Goal: Register for event/course

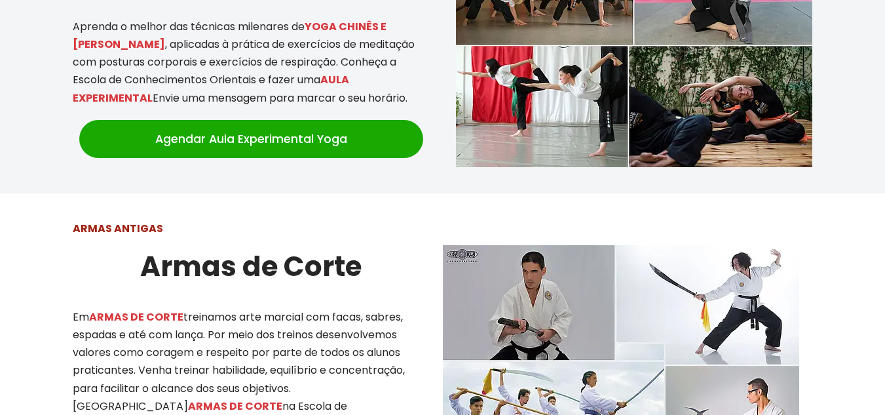
scroll to position [1638, 0]
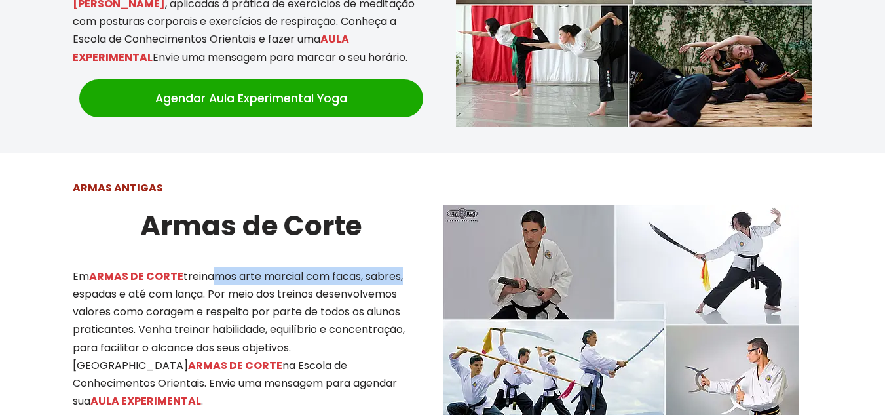
drag, startPoint x: 206, startPoint y: 261, endPoint x: 396, endPoint y: 261, distance: 190.0
click at [403, 267] on p "Em ARMAS DE CORTE treinamos arte marcial com facas, sabres, espadas e até com l…" at bounding box center [251, 338] width 357 height 143
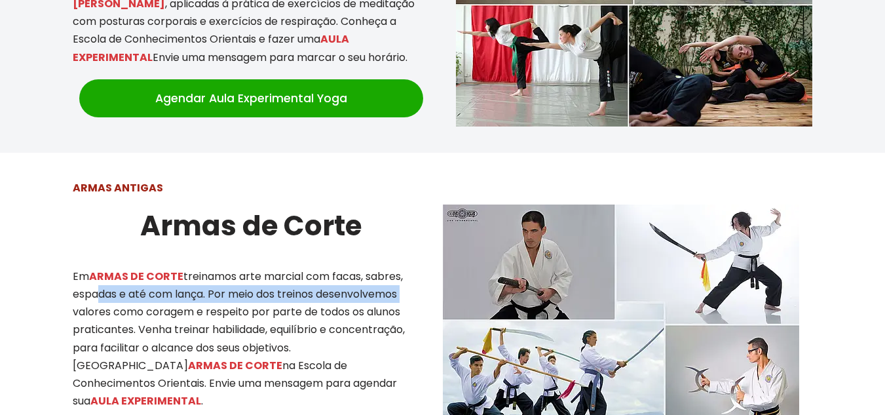
drag, startPoint x: 93, startPoint y: 277, endPoint x: 419, endPoint y: 286, distance: 326.4
click at [419, 286] on p "Em ARMAS DE CORTE treinamos arte marcial com facas, sabres, espadas e até com l…" at bounding box center [251, 338] width 357 height 143
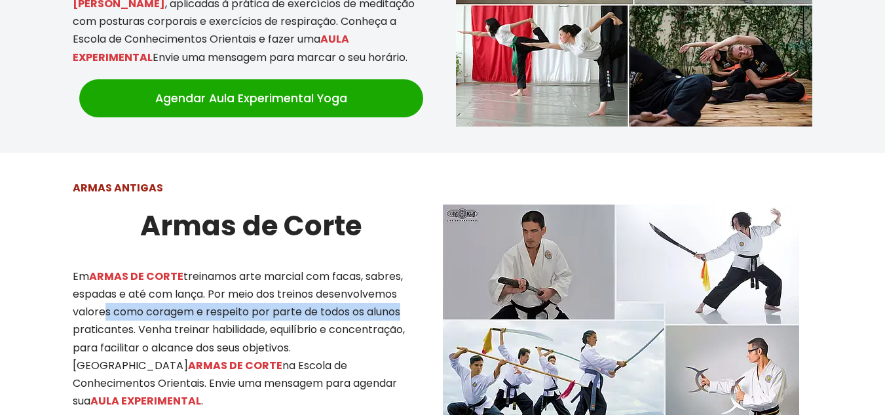
drag, startPoint x: 99, startPoint y: 298, endPoint x: 400, endPoint y: 297, distance: 300.8
click at [400, 297] on p "Em ARMAS DE CORTE treinamos arte marcial com facas, sabres, espadas e até com l…" at bounding box center [251, 338] width 357 height 143
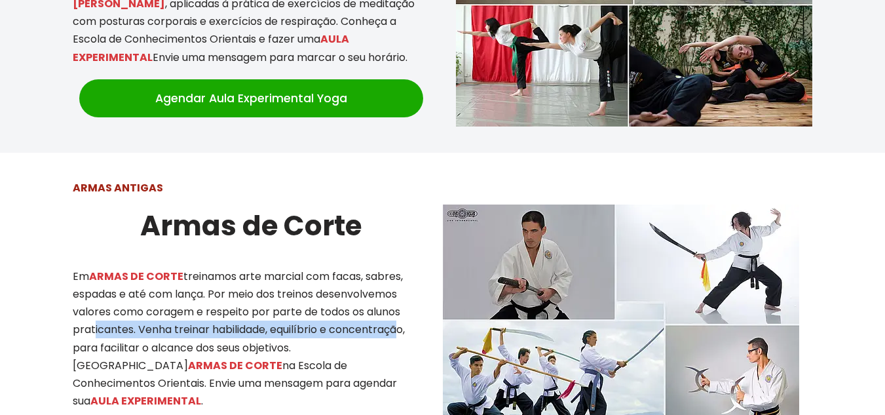
drag, startPoint x: 90, startPoint y: 316, endPoint x: 398, endPoint y: 318, distance: 308.0
click at [398, 318] on p "Em ARMAS DE CORTE treinamos arte marcial com facas, sabres, espadas e até com l…" at bounding box center [251, 338] width 357 height 143
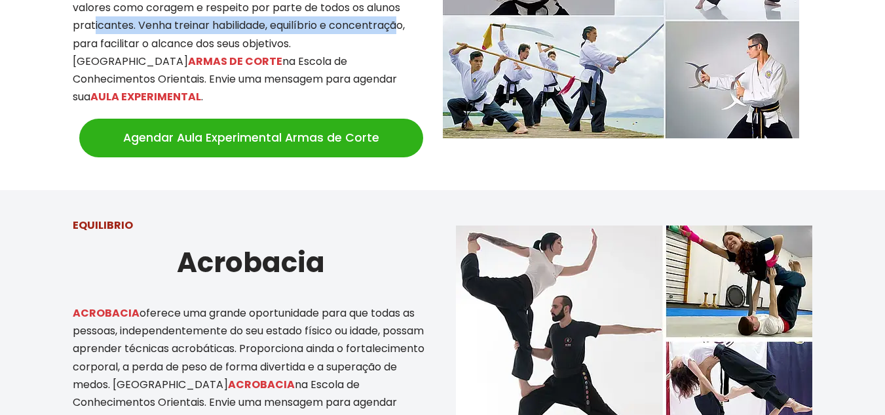
scroll to position [2031, 0]
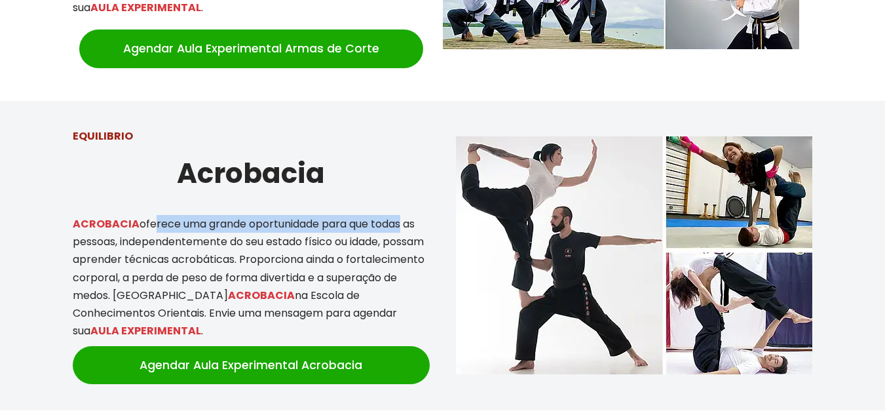
drag, startPoint x: 153, startPoint y: 187, endPoint x: 396, endPoint y: 201, distance: 244.1
click at [402, 215] on p "ACROBACIA oferece uma grande oportunidade para que todas as pessoas, independen…" at bounding box center [251, 277] width 357 height 124
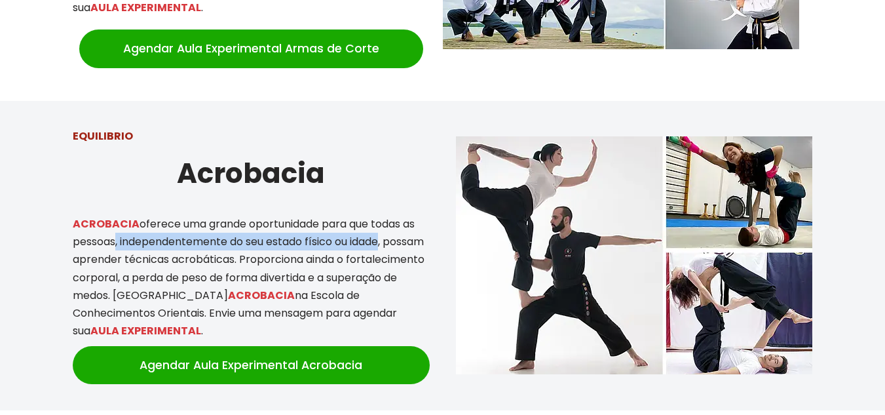
drag, startPoint x: 113, startPoint y: 210, endPoint x: 382, endPoint y: 212, distance: 269.3
click at [382, 215] on p "ACROBACIA oferece uma grande oportunidade para que todas as pessoas, independen…" at bounding box center [251, 277] width 357 height 124
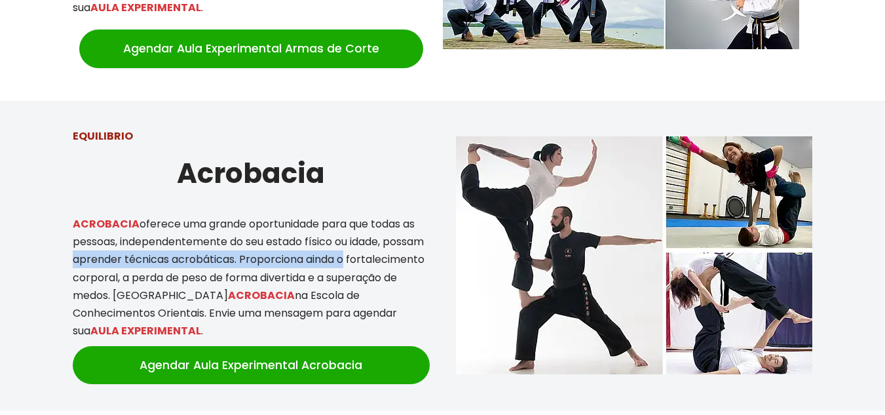
drag, startPoint x: 112, startPoint y: 228, endPoint x: 388, endPoint y: 232, distance: 275.9
click at [388, 232] on p "ACROBACIA oferece uma grande oportunidade para que todas as pessoas, independen…" at bounding box center [251, 277] width 357 height 124
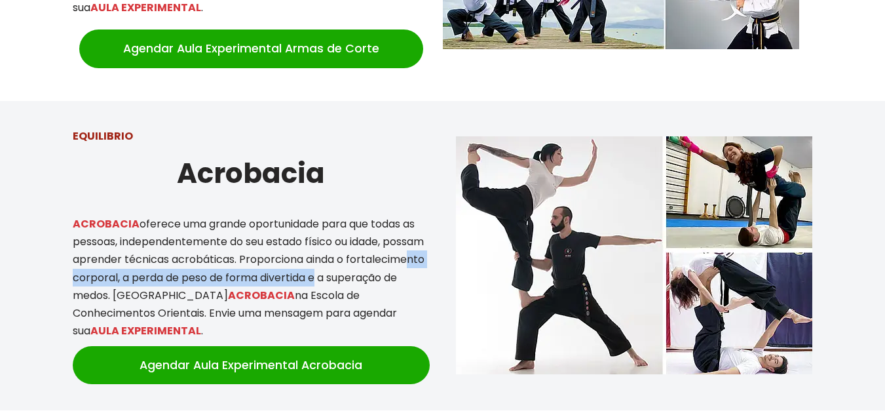
drag, startPoint x: 127, startPoint y: 247, endPoint x: 389, endPoint y: 244, distance: 262.1
click at [394, 243] on p "ACROBACIA oferece uma grande oportunidade para que todas as pessoas, independen…" at bounding box center [251, 277] width 357 height 124
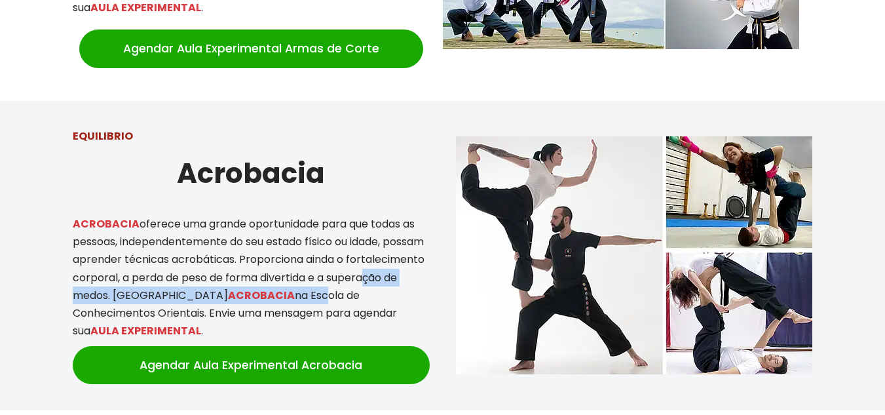
drag, startPoint x: 104, startPoint y: 264, endPoint x: 332, endPoint y: 264, distance: 228.7
click at [332, 264] on p "ACROBACIA oferece uma grande oportunidade para que todas as pessoas, independen…" at bounding box center [251, 277] width 357 height 124
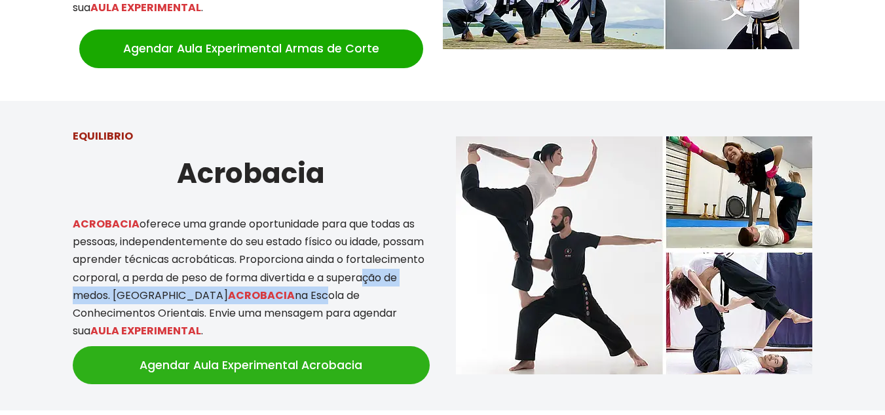
click at [253, 346] on link "Agendar Aula Experimental Acrobacia" at bounding box center [251, 365] width 357 height 38
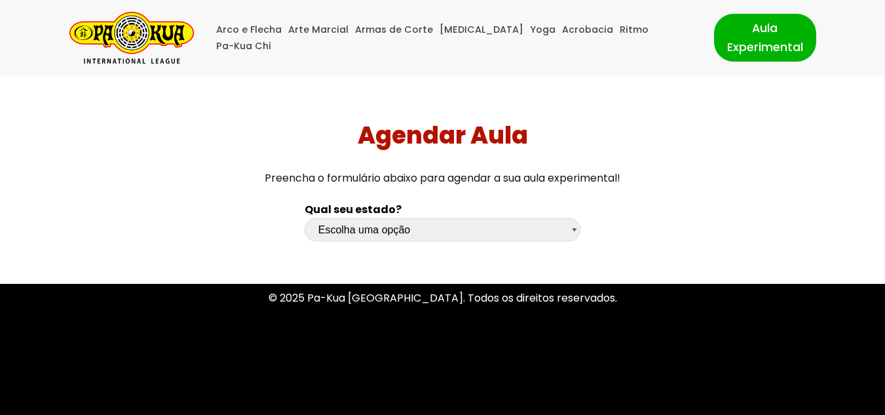
click at [577, 224] on select "Escolha uma opção Rio Grande do Sul Santa Catarina Paraná São Paulo Rio de Jane…" at bounding box center [443, 229] width 277 height 23
select select "rj"
click at [305, 218] on select "Escolha uma opção Rio Grande do Sul Santa Catarina Paraná São Paulo Rio de Jane…" at bounding box center [443, 229] width 277 height 23
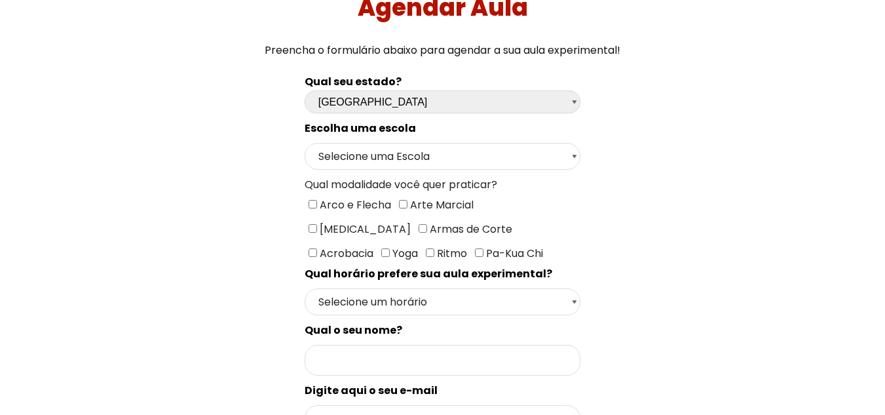
scroll to position [131, 0]
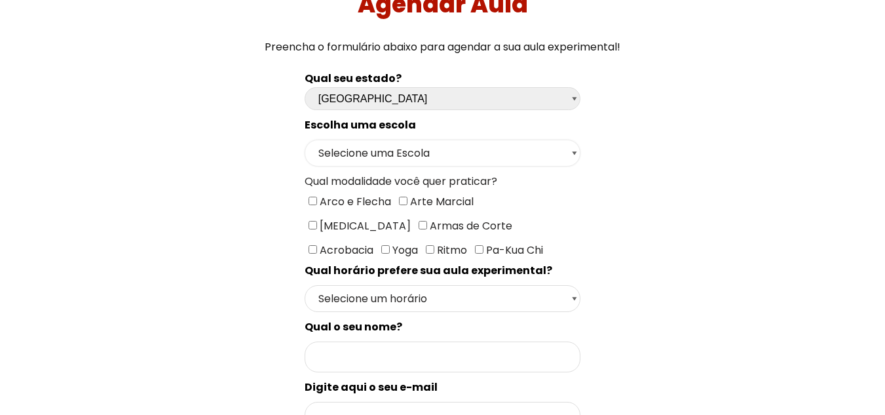
click at [544, 152] on select "Selecione uma Escola Rio de Janeiro - Escola Freguesia" at bounding box center [443, 153] width 277 height 27
select select "Rio de Janeiro - Escola Freguesia"
click at [305, 140] on select "Selecione uma Escola Rio de Janeiro - Escola Freguesia" at bounding box center [443, 153] width 277 height 27
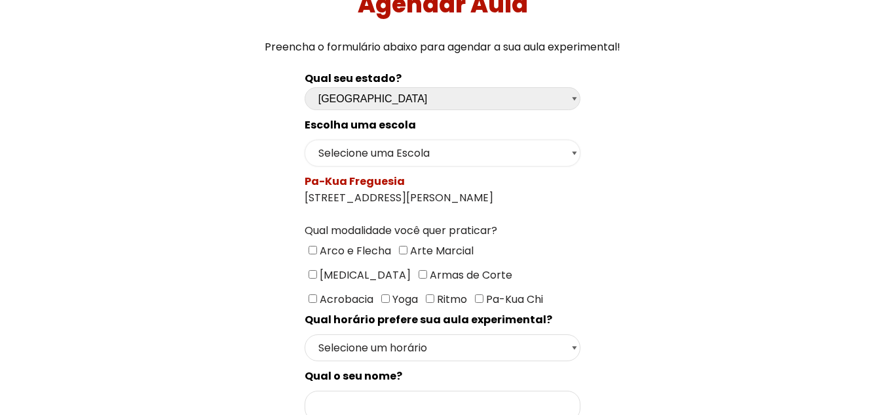
click at [567, 161] on select "Selecione uma Escola Rio de Janeiro - Escola Freguesia" at bounding box center [443, 153] width 277 height 27
click at [305, 140] on select "Selecione uma Escola Rio de Janeiro - Escola Freguesia" at bounding box center [443, 153] width 277 height 27
click at [317, 294] on input"] "Acrobacia" at bounding box center [313, 298] width 9 height 9
checkbox input"] "true"
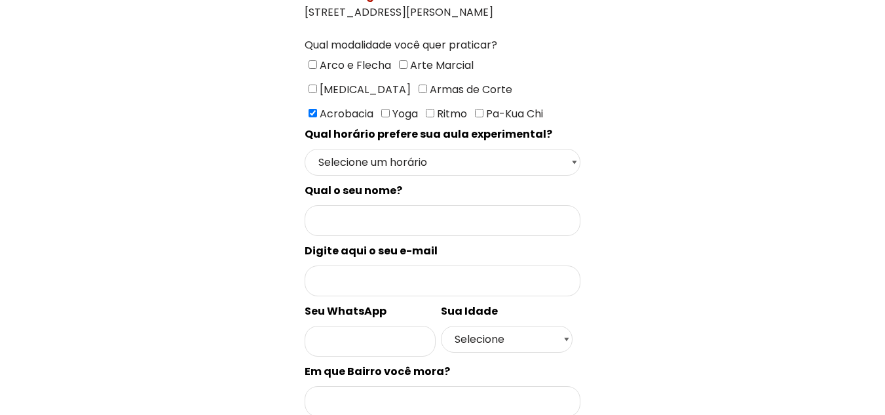
scroll to position [328, 0]
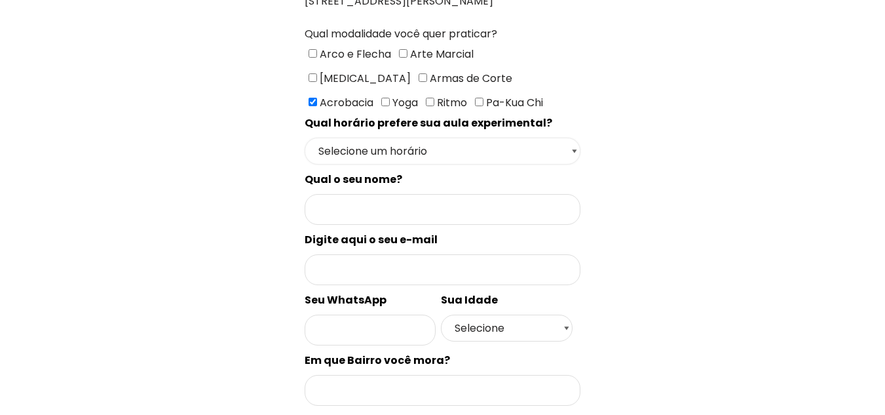
click at [567, 156] on select "Selecione um horário Manhã Tarde Noite" at bounding box center [443, 151] width 277 height 27
select select "Noite"
click at [305, 138] on select "Selecione um horário Manhã Tarde Noite" at bounding box center [443, 151] width 277 height 27
click at [387, 210] on input "Formulário de contacto" at bounding box center [443, 209] width 277 height 31
type input "Bruno Domingos Simões"
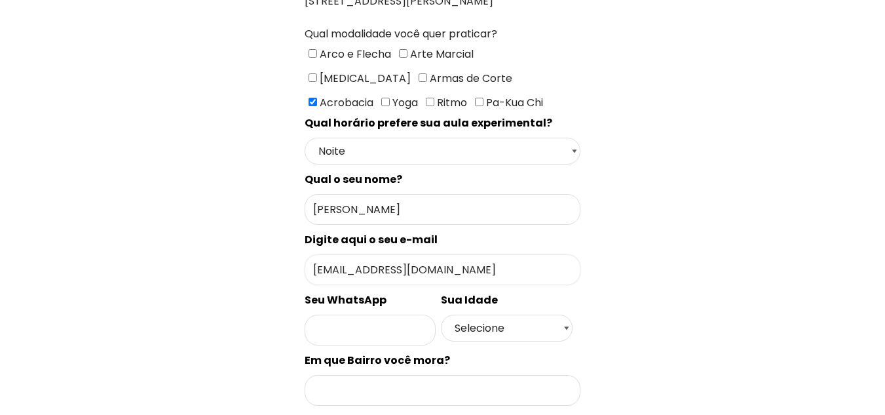
click at [470, 271] on input "bds1206@hotmail.com" at bounding box center [443, 269] width 277 height 31
type input "b"
type input "n"
type input "bds1206@hotmail.com"
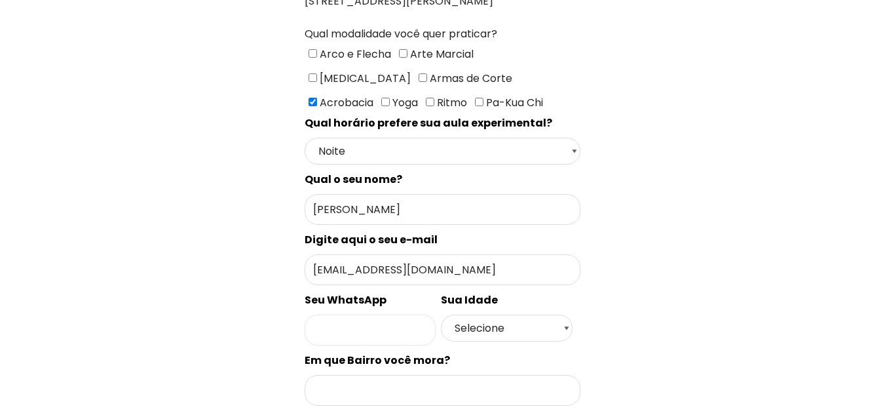
click at [400, 318] on input "Formulário de contacto" at bounding box center [370, 330] width 131 height 31
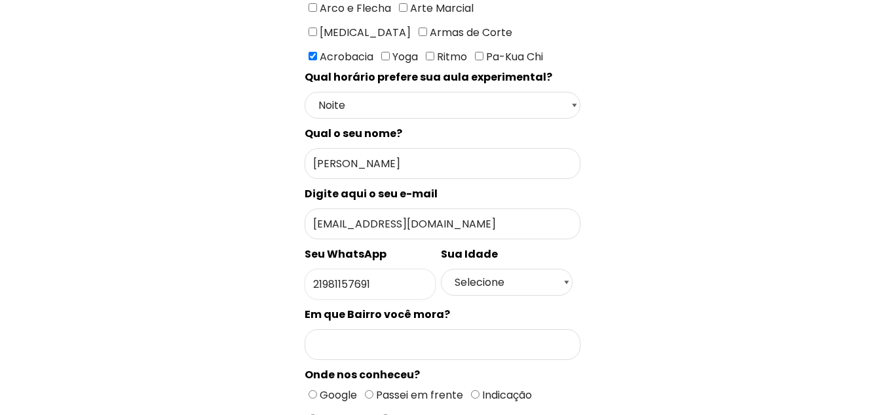
scroll to position [393, 0]
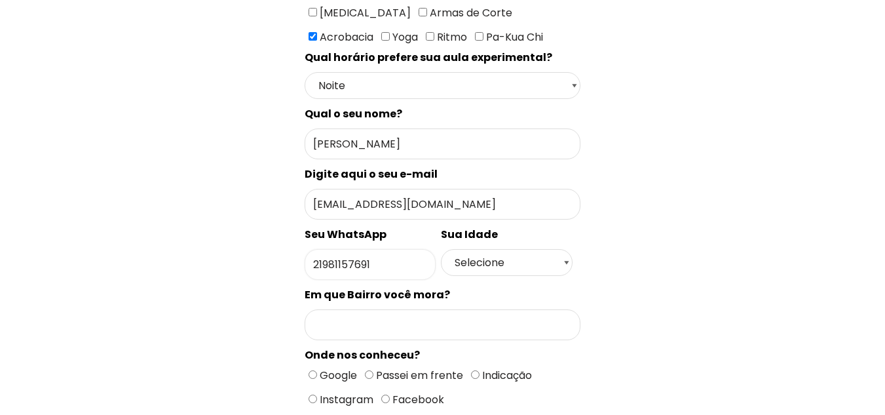
type input "21981157691"
click at [566, 265] on select "Selecione 18 19 20 21 22 23 24 25 26 27 28 29 30 31 32 33 34 35 36 37 38 39 40 …" at bounding box center [506, 262] width 131 height 27
select select "44"
click at [441, 249] on select "Selecione 18 19 20 21 22 23 24 25 26 27 28 29 30 31 32 33 34 35 36 37 38 39 40 …" at bounding box center [506, 262] width 131 height 27
click at [469, 315] on input "Formulário de contacto" at bounding box center [443, 324] width 277 height 31
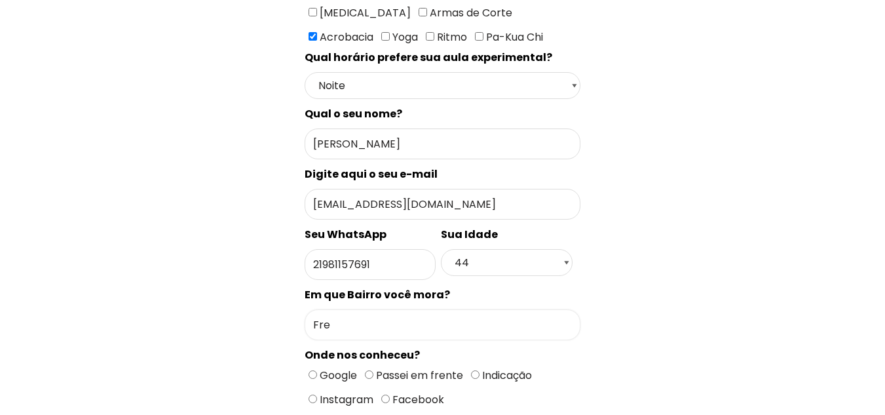
type input "Freguesia (Jacarepaguá)"
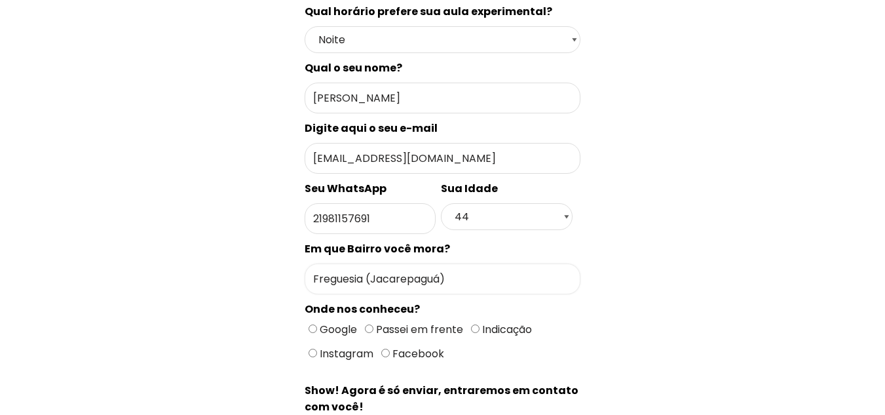
scroll to position [459, 0]
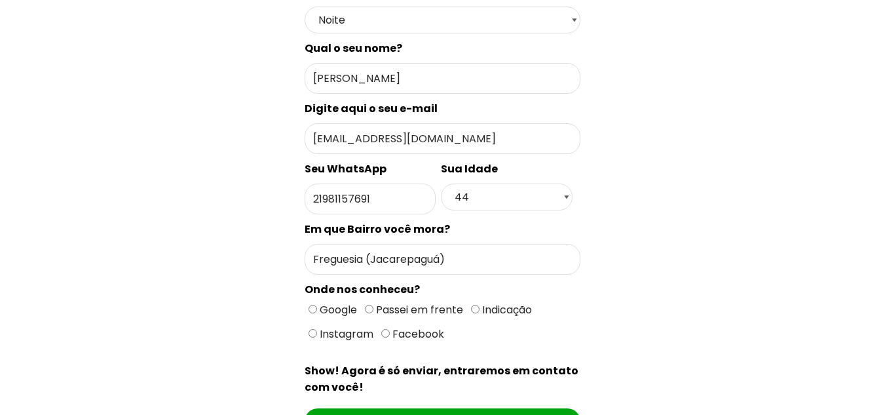
click at [366, 311] on input "Passei em frente" at bounding box center [369, 309] width 9 height 9
radio input "true"
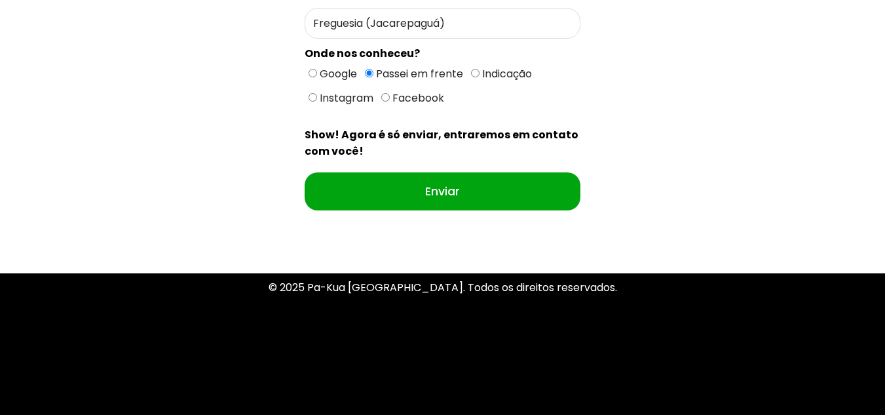
scroll to position [696, 0]
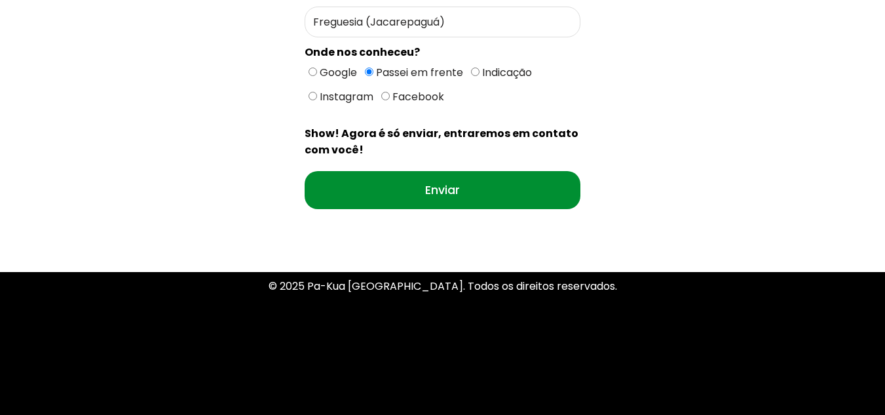
click at [433, 195] on input "Enviar" at bounding box center [443, 190] width 277 height 38
